Goal: Task Accomplishment & Management: Use online tool/utility

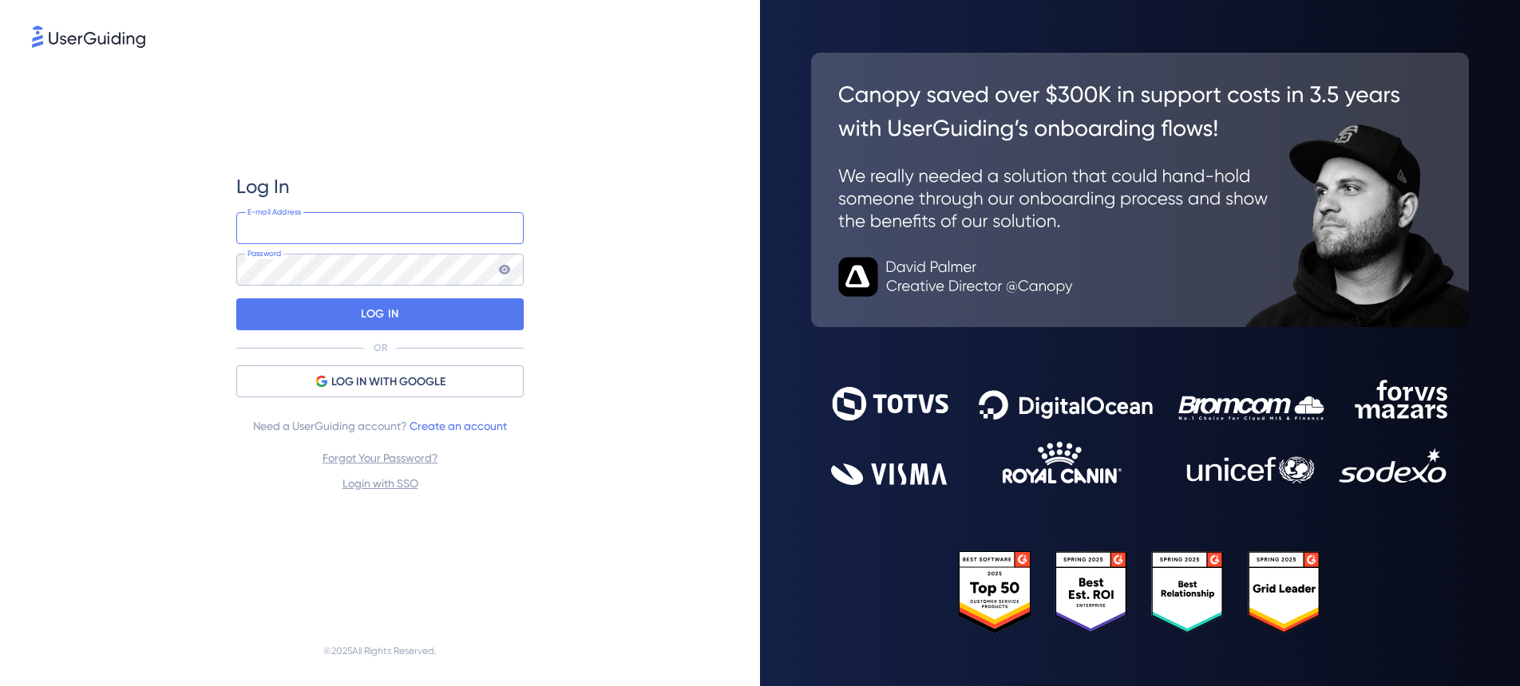
click at [314, 223] on input "email" at bounding box center [379, 228] width 287 height 32
click at [302, 230] on input "email" at bounding box center [379, 228] width 287 height 32
type input "[PERSON_NAME][EMAIL_ADDRESS][DOMAIN_NAME]"
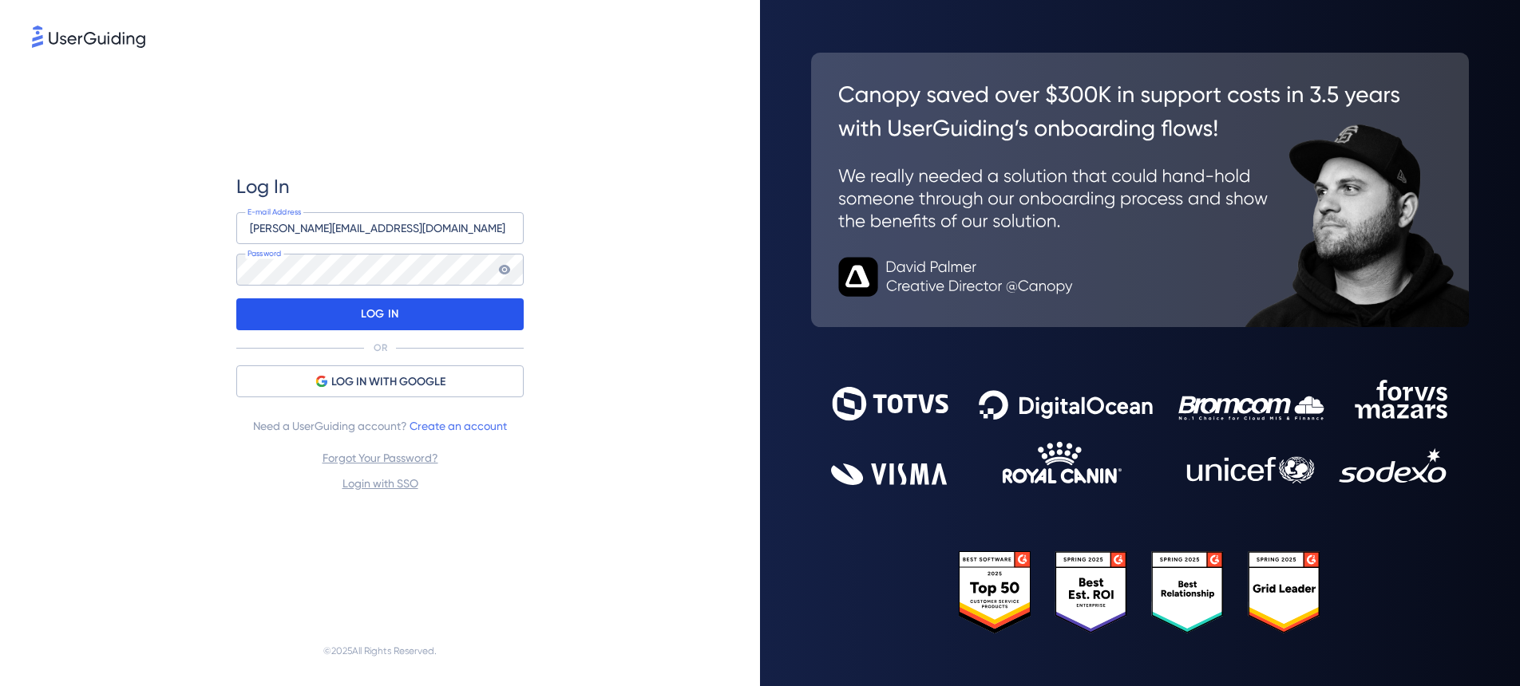
click at [401, 324] on div "LOG IN" at bounding box center [379, 314] width 287 height 32
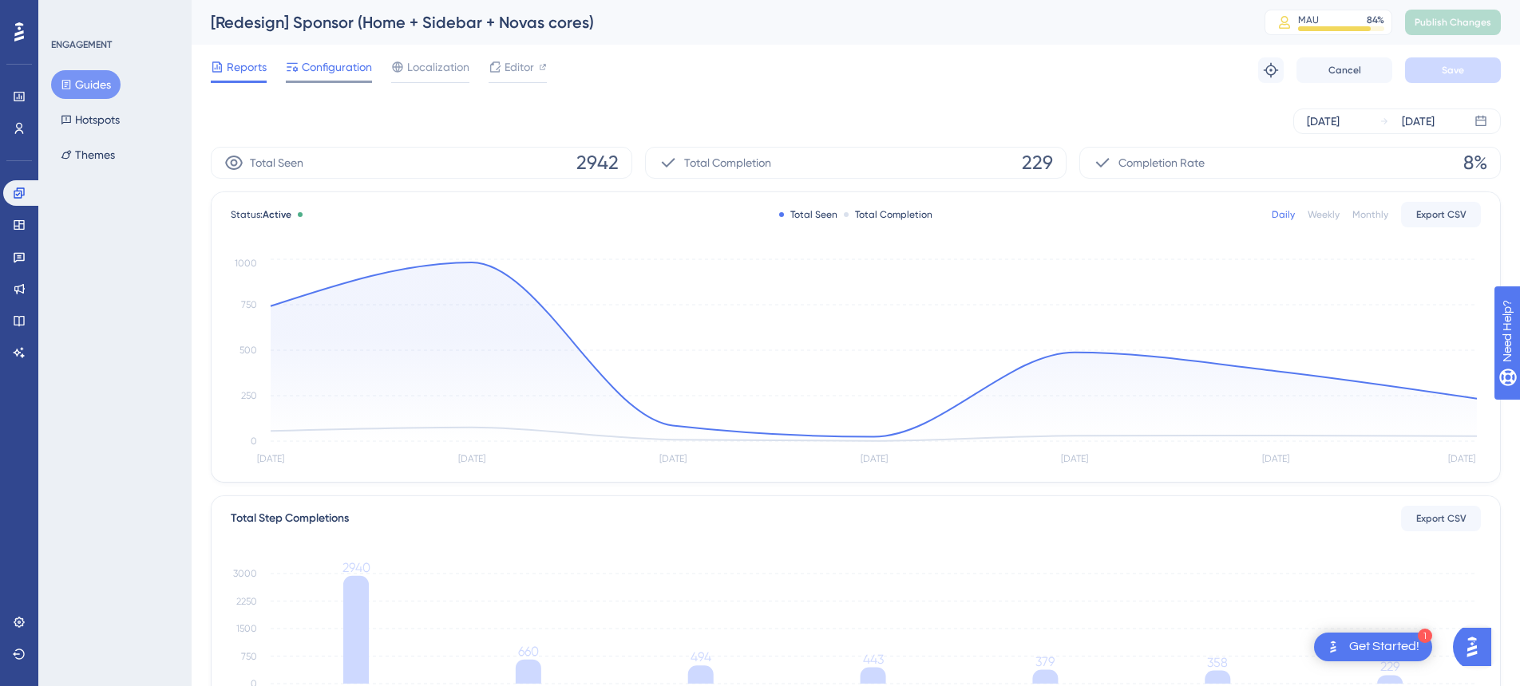
click at [338, 62] on span "Configuration" at bounding box center [337, 66] width 70 height 19
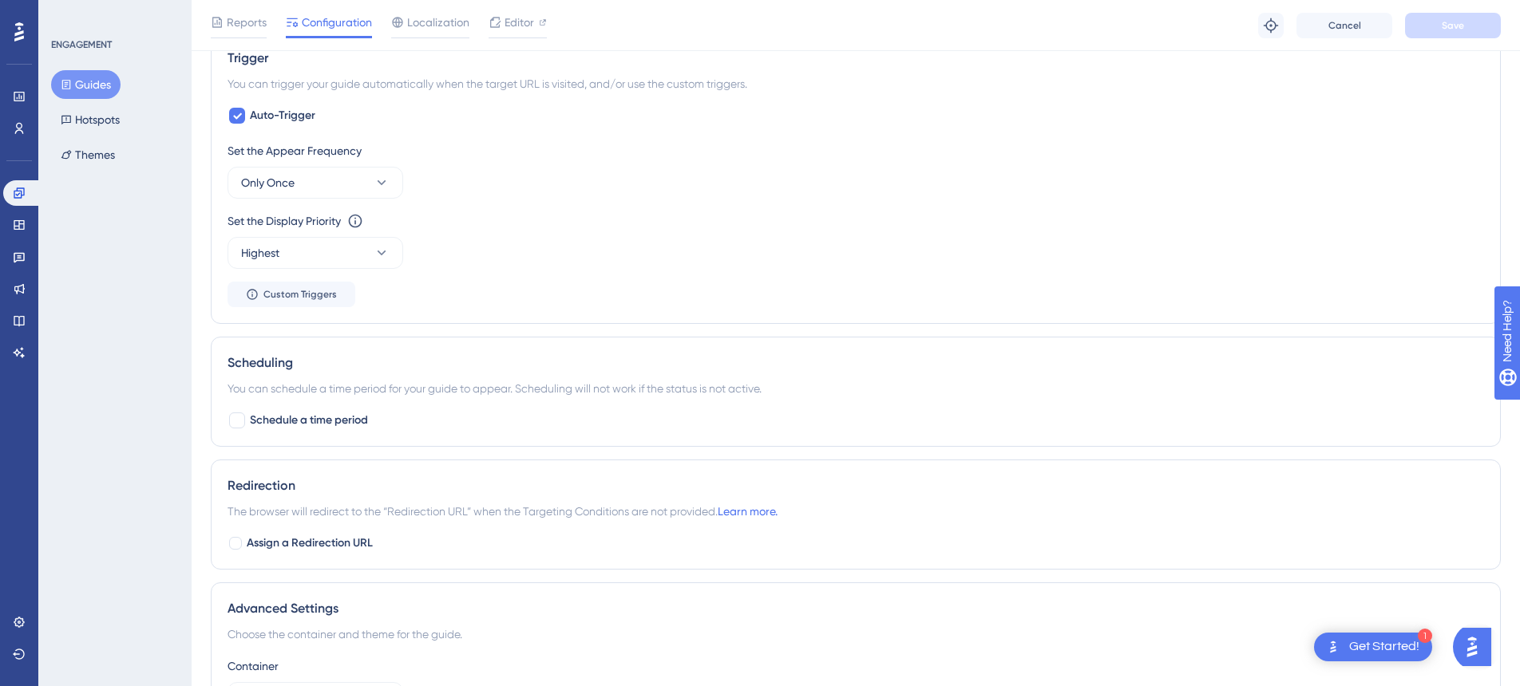
scroll to position [729, 0]
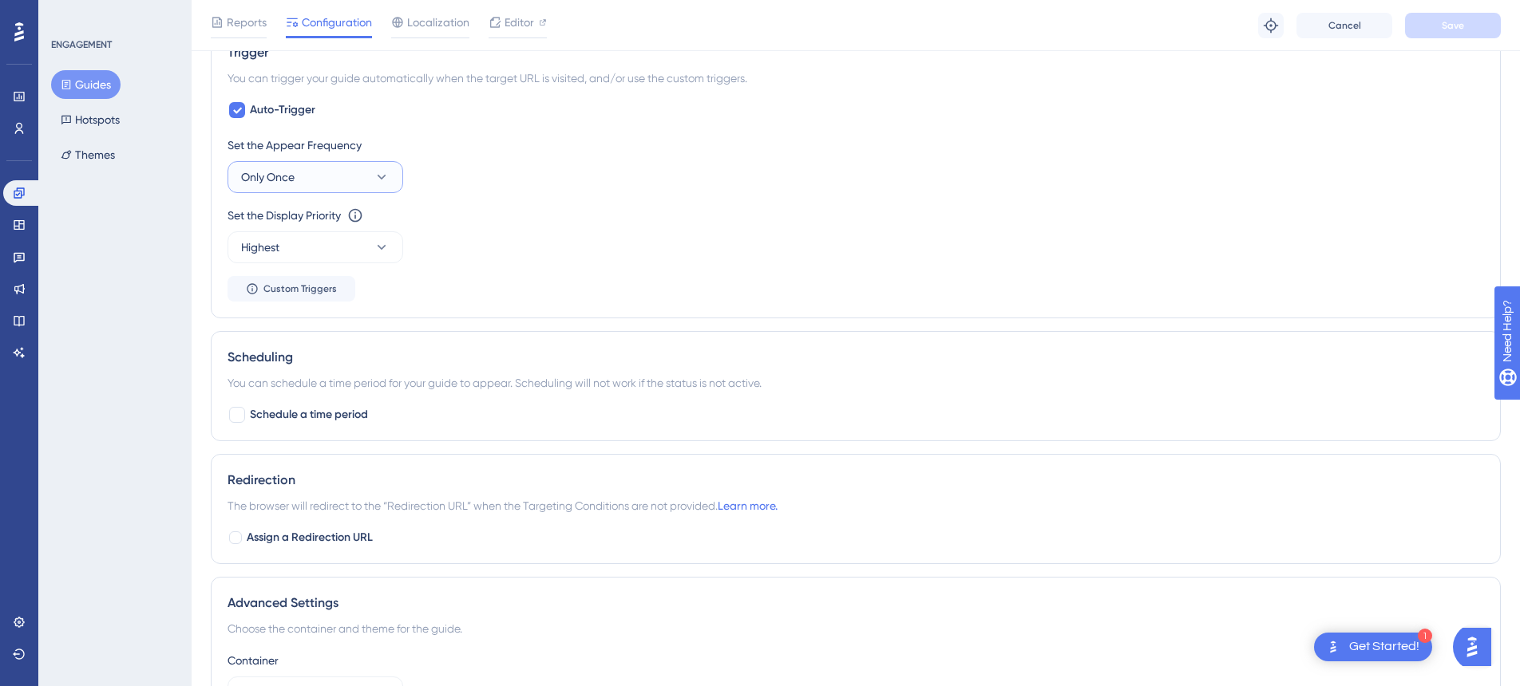
click at [389, 177] on icon at bounding box center [381, 177] width 16 height 16
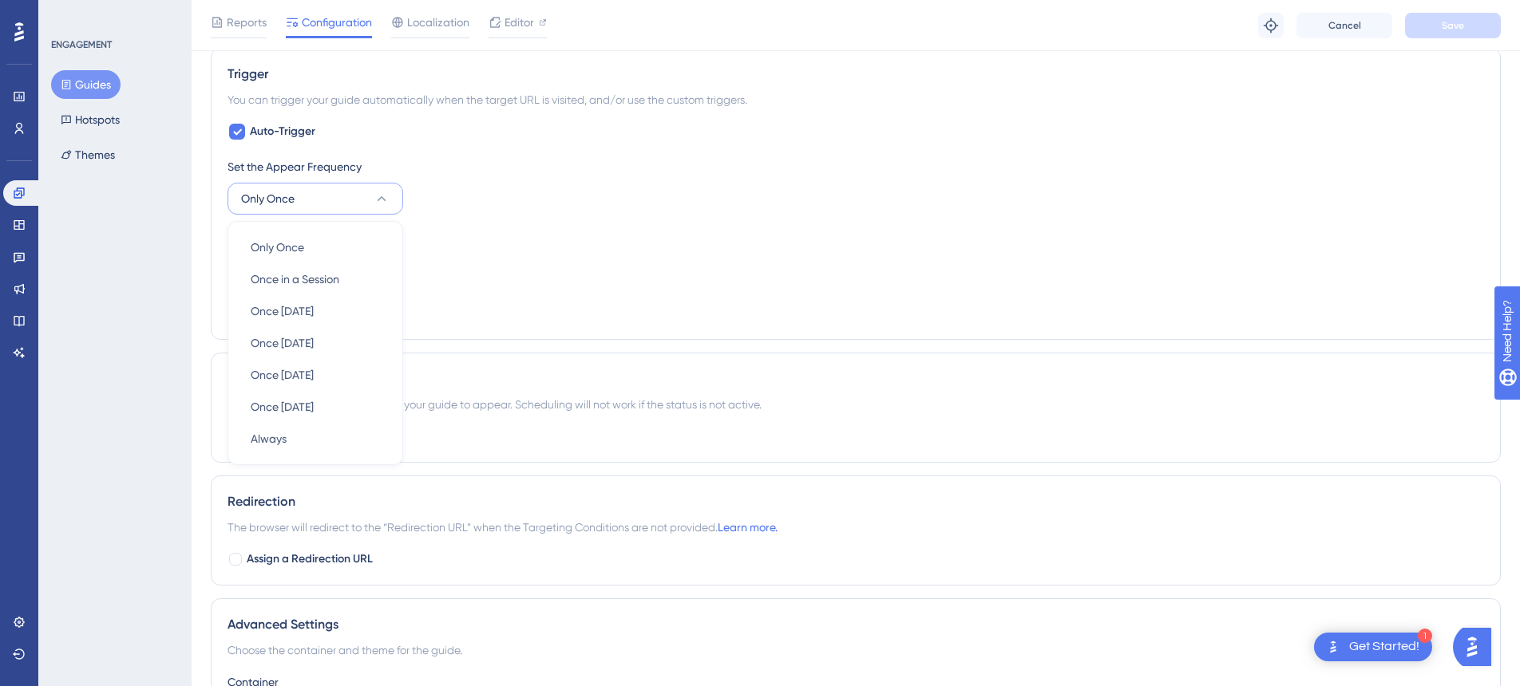
click at [468, 172] on div "Set the Appear Frequency" at bounding box center [855, 166] width 1256 height 19
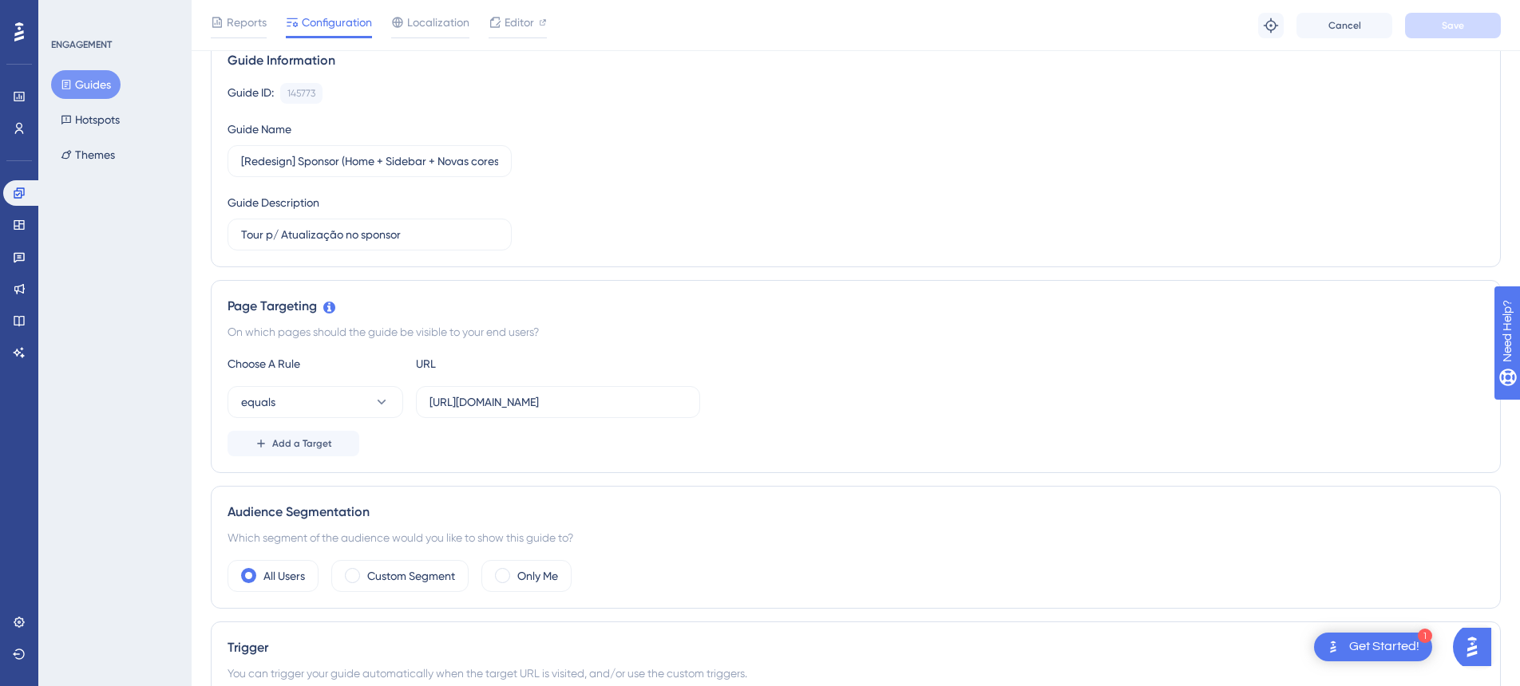
scroll to position [0, 0]
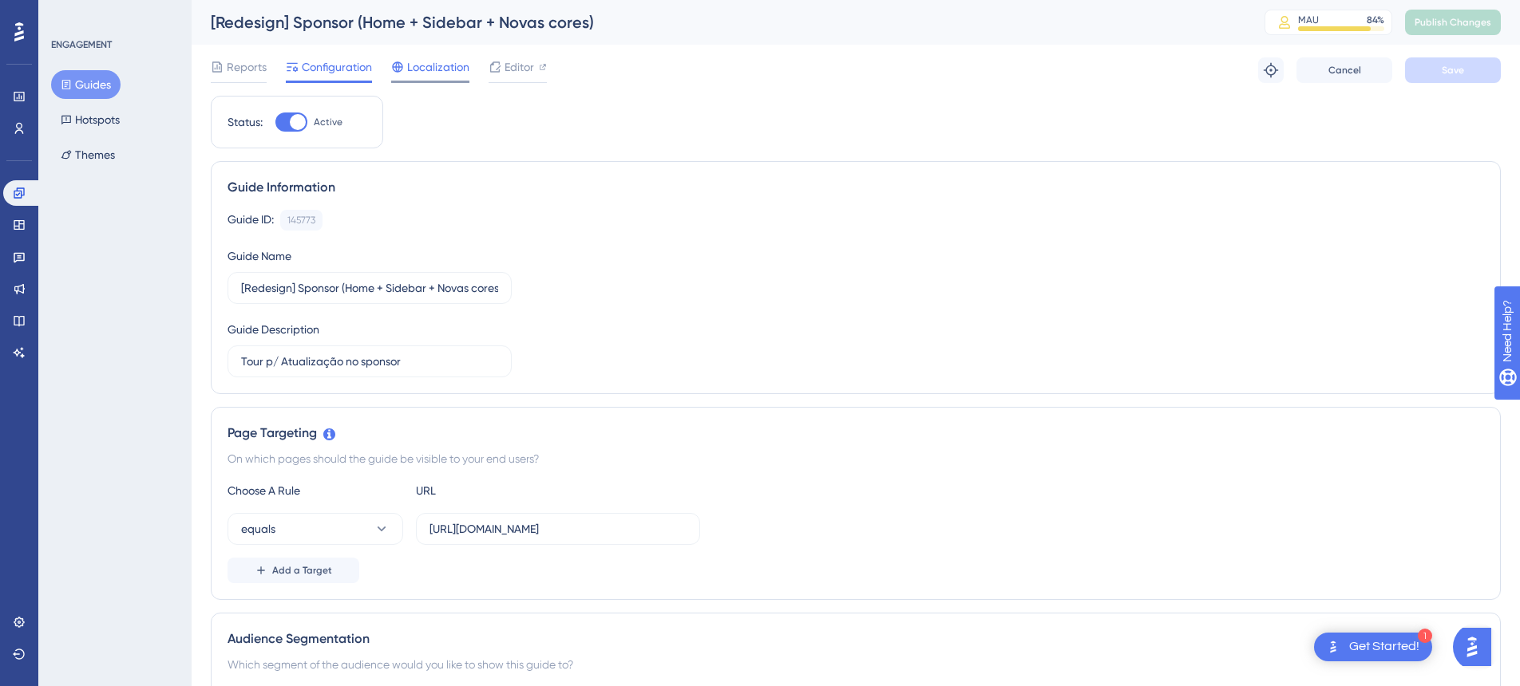
click at [445, 71] on span "Localization" at bounding box center [438, 66] width 62 height 19
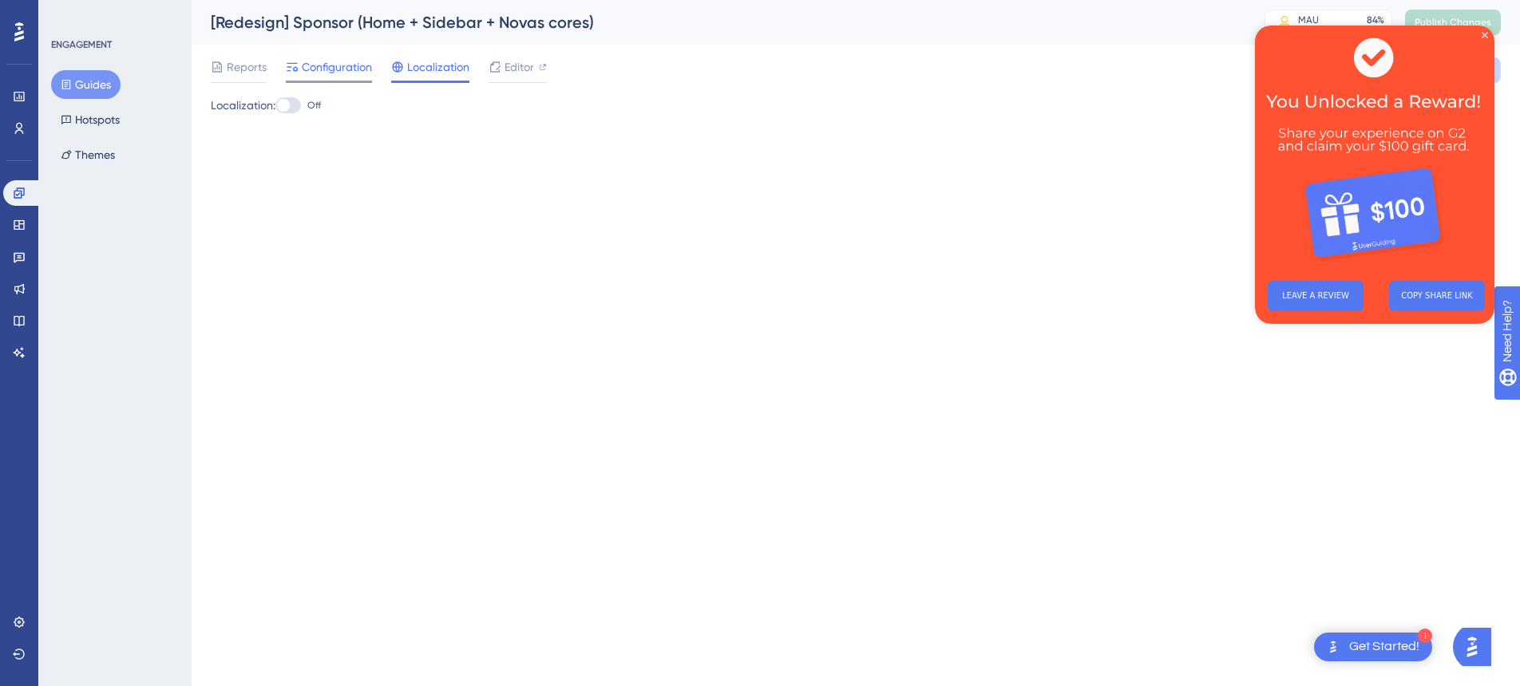
click at [330, 70] on span "Configuration" at bounding box center [337, 66] width 70 height 19
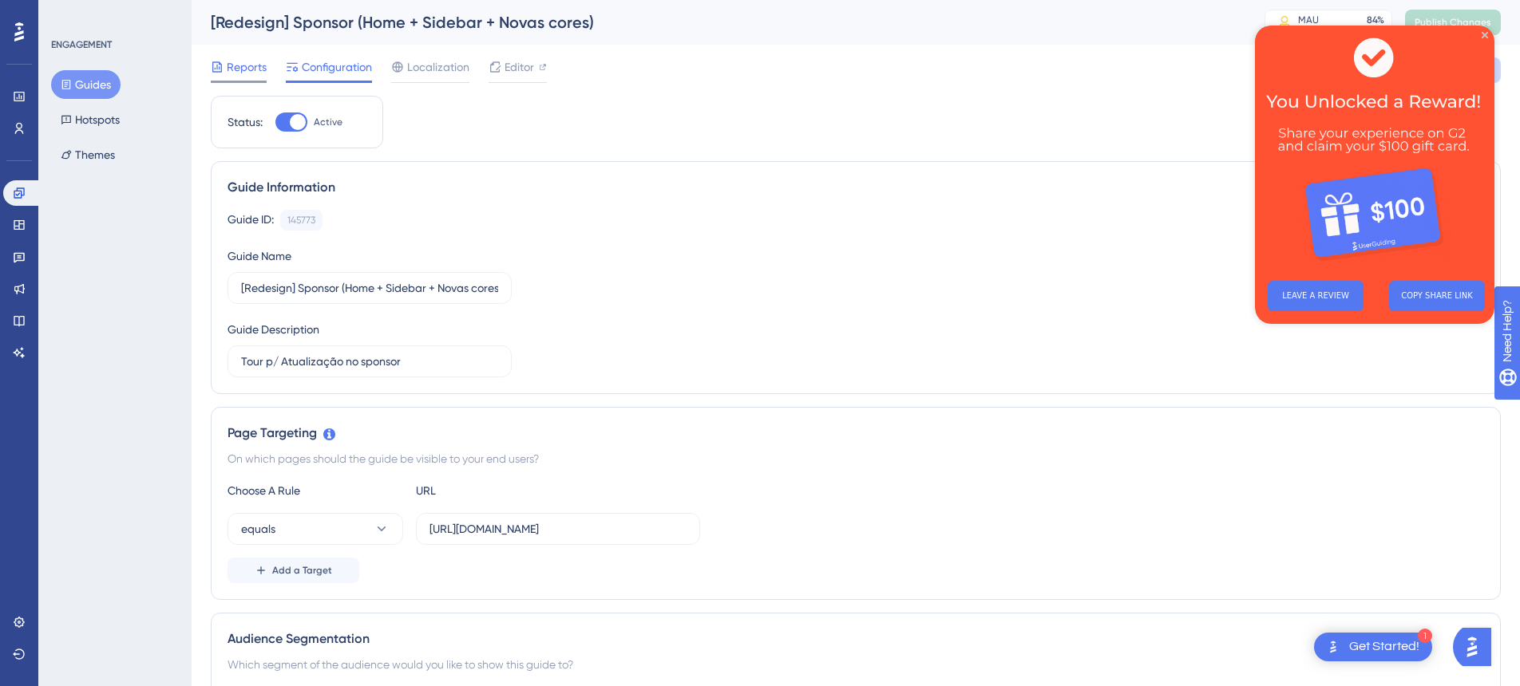
click at [243, 69] on span "Reports" at bounding box center [247, 66] width 40 height 19
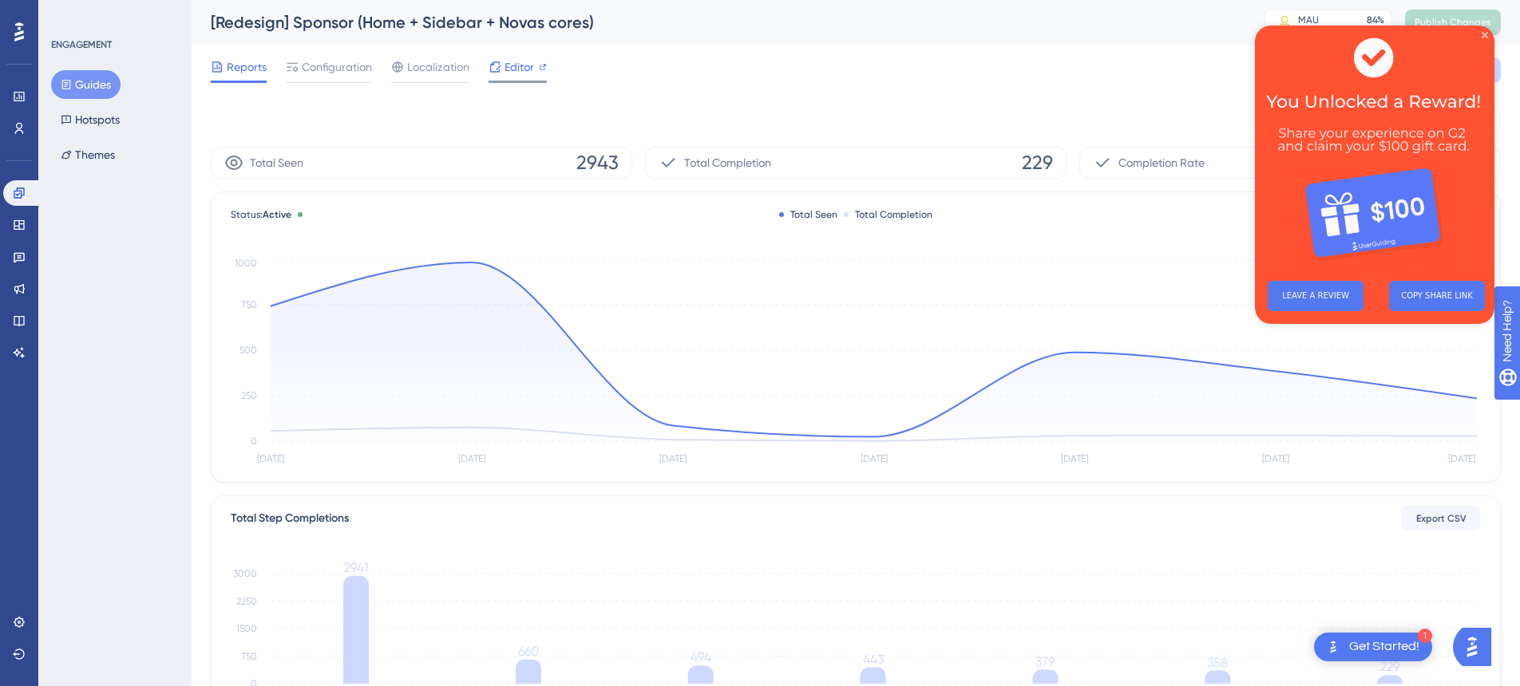
click at [520, 68] on span "Editor" at bounding box center [519, 66] width 30 height 19
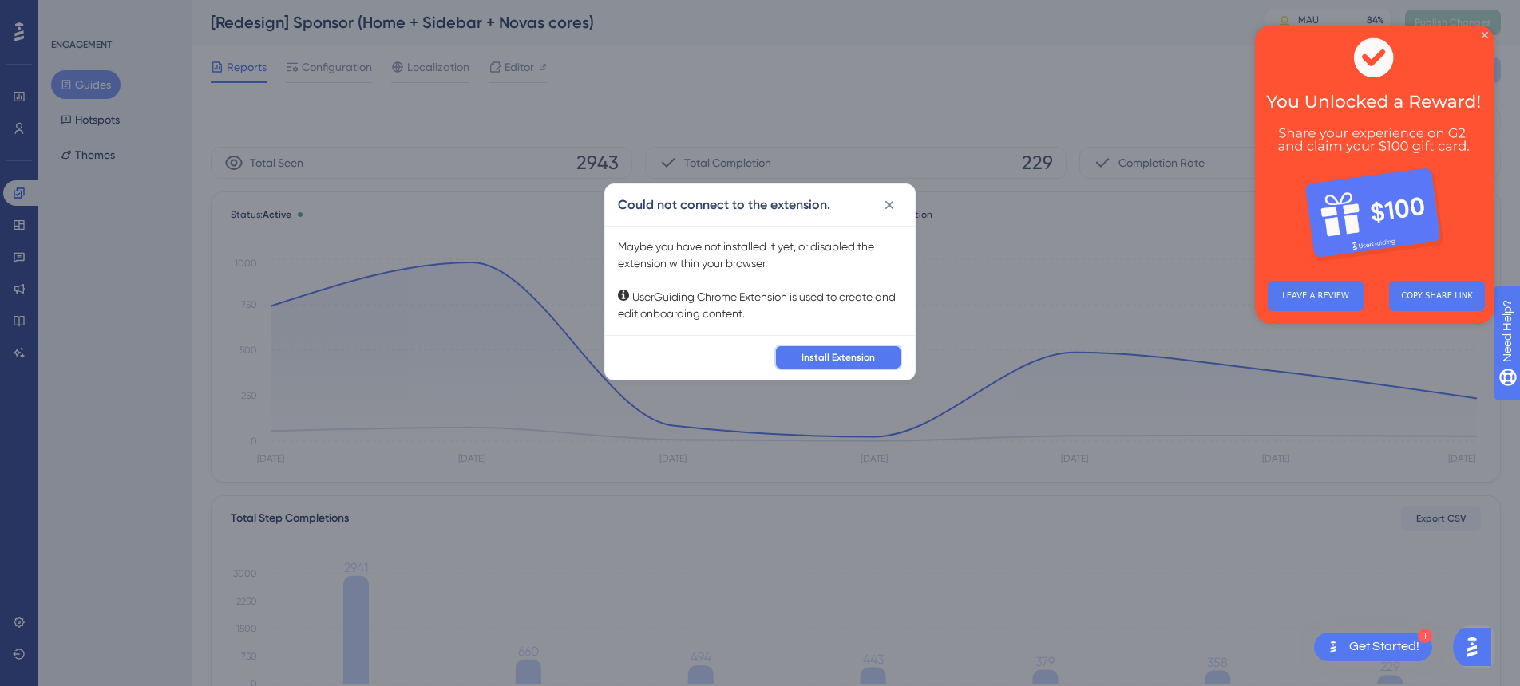
click at [880, 356] on button "Install Extension" at bounding box center [838, 358] width 128 height 26
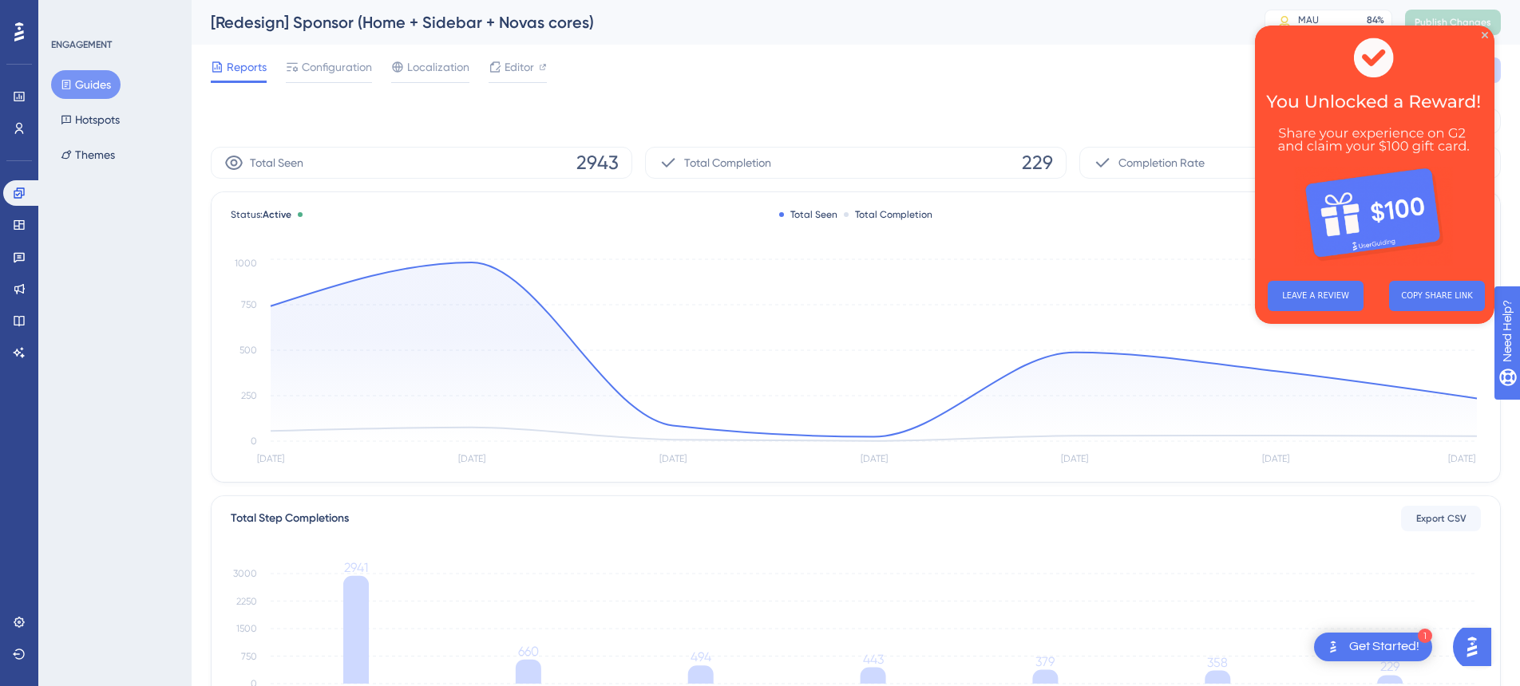
click at [950, 15] on div "[Redesign] Sponsor (Home + Sidebar + Novas cores)" at bounding box center [718, 22] width 1014 height 22
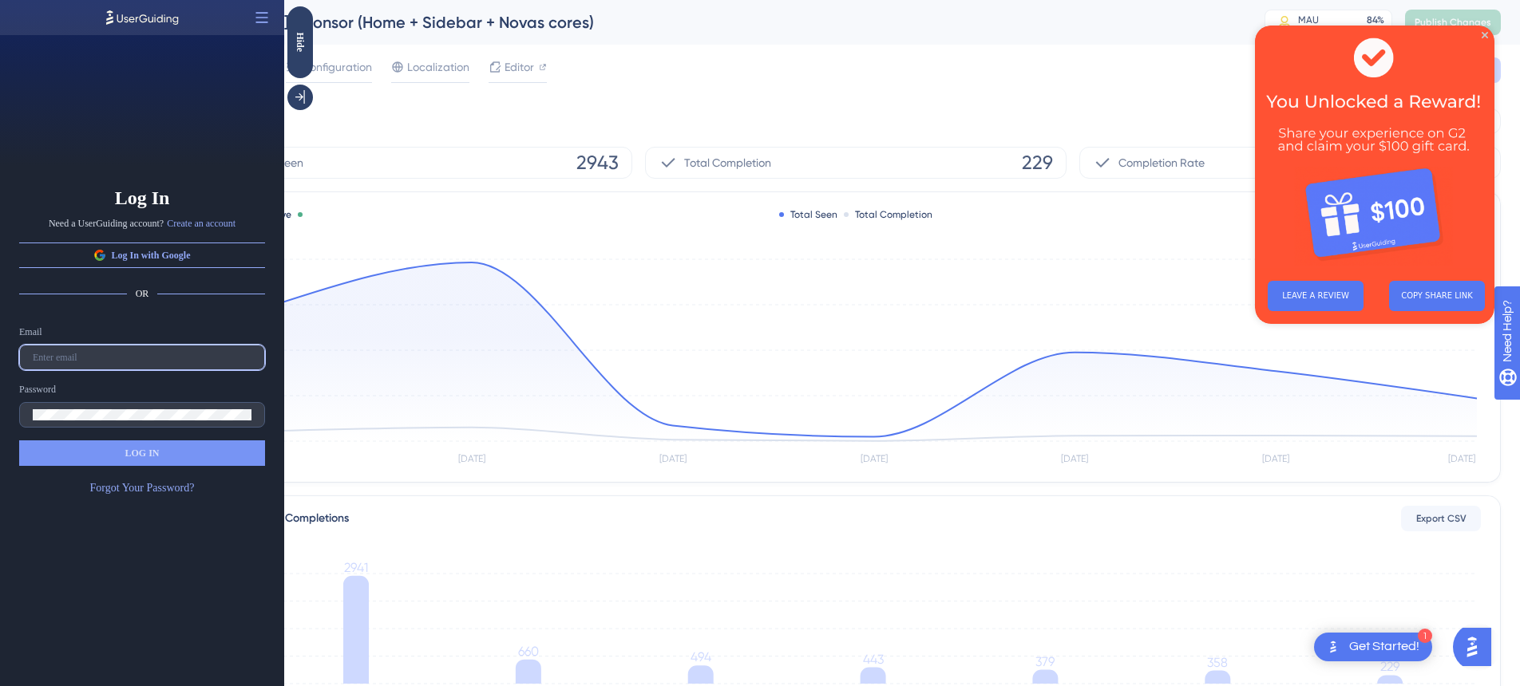
type input "[PERSON_NAME][EMAIL_ADDRESS][DOMAIN_NAME]"
click at [180, 457] on button "LOG IN" at bounding box center [142, 454] width 246 height 26
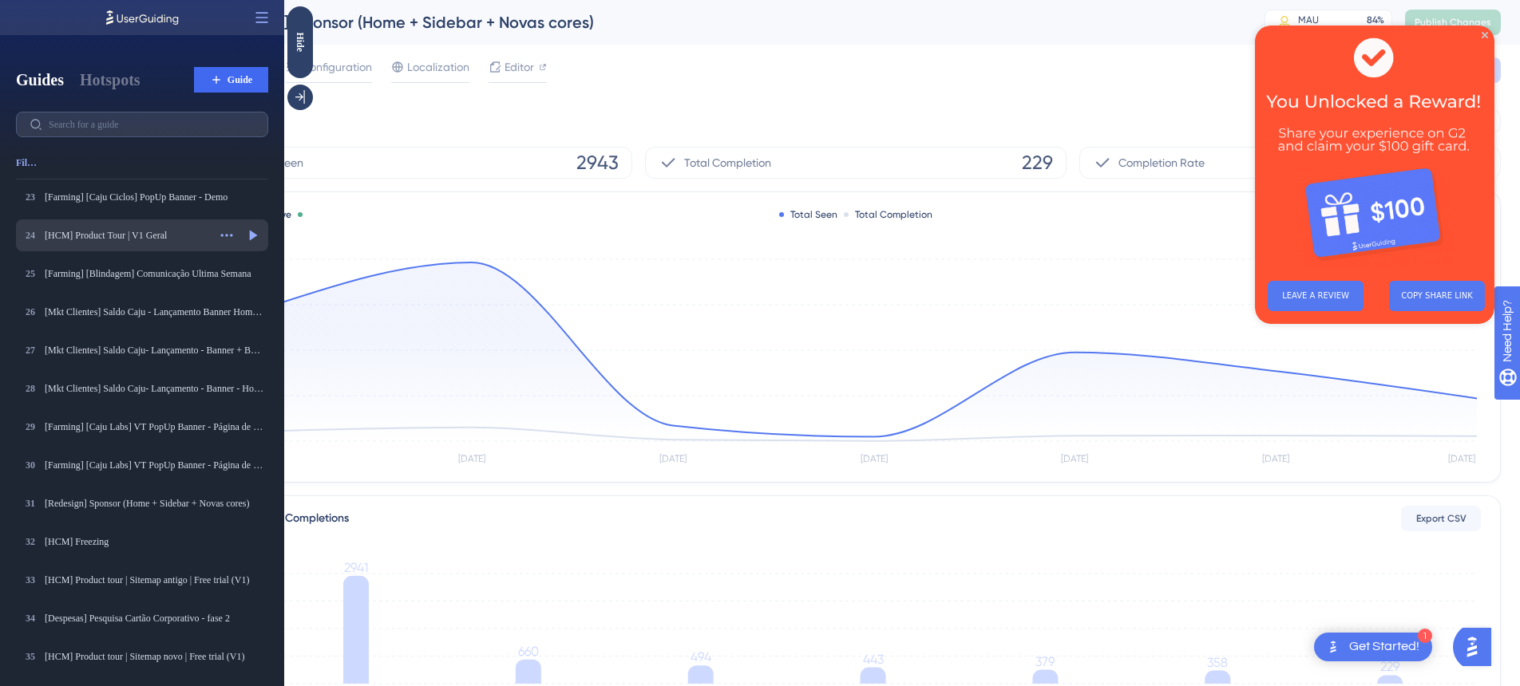
scroll to position [860, 0]
